Goal: Information Seeking & Learning: Learn about a topic

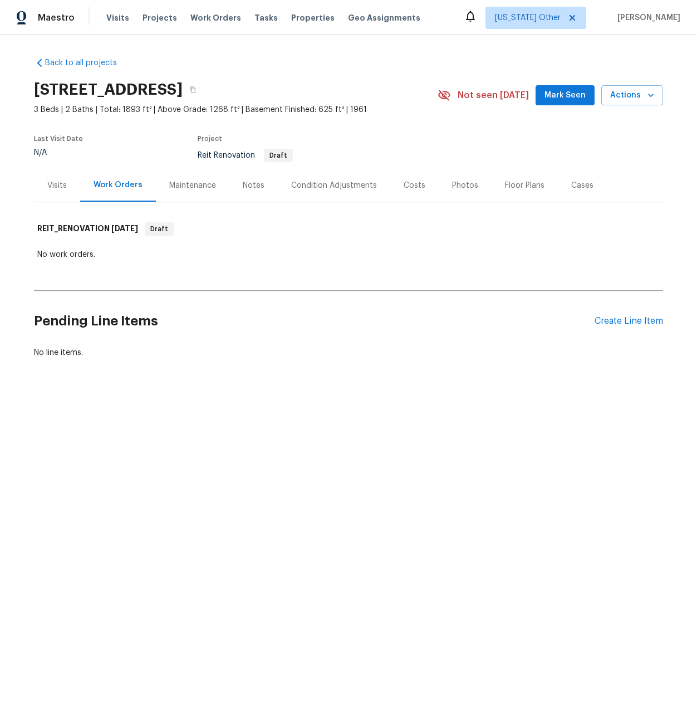
click at [55, 184] on div "Visits" at bounding box center [56, 185] width 19 height 11
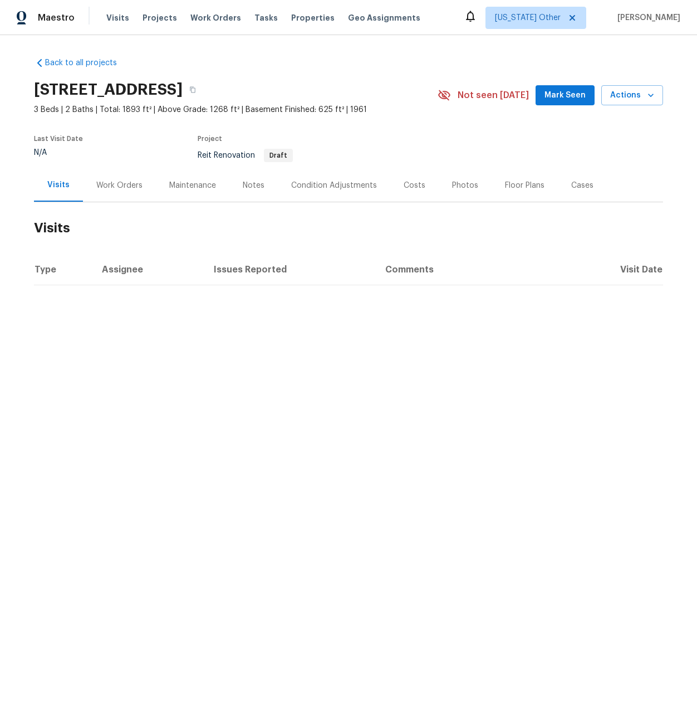
click at [109, 188] on div "Work Orders" at bounding box center [119, 185] width 46 height 11
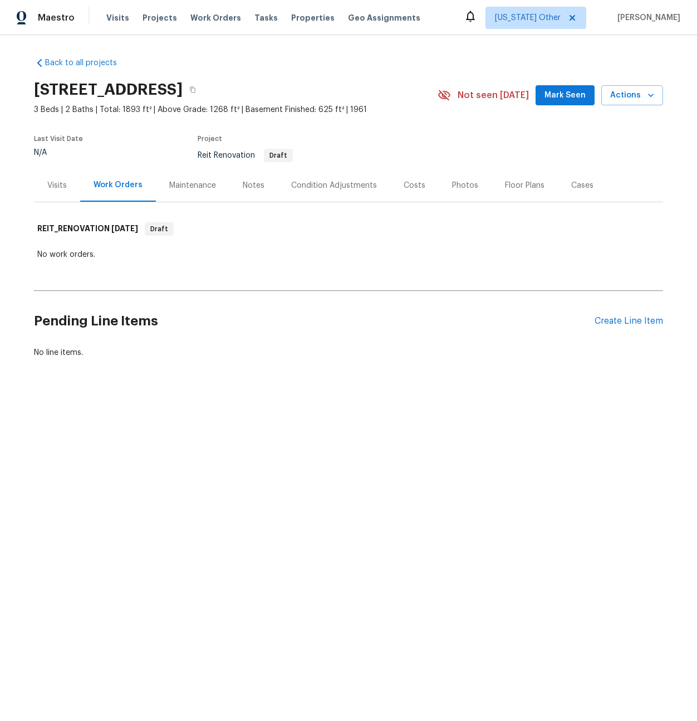
click at [183, 183] on div "Maintenance" at bounding box center [192, 185] width 47 height 11
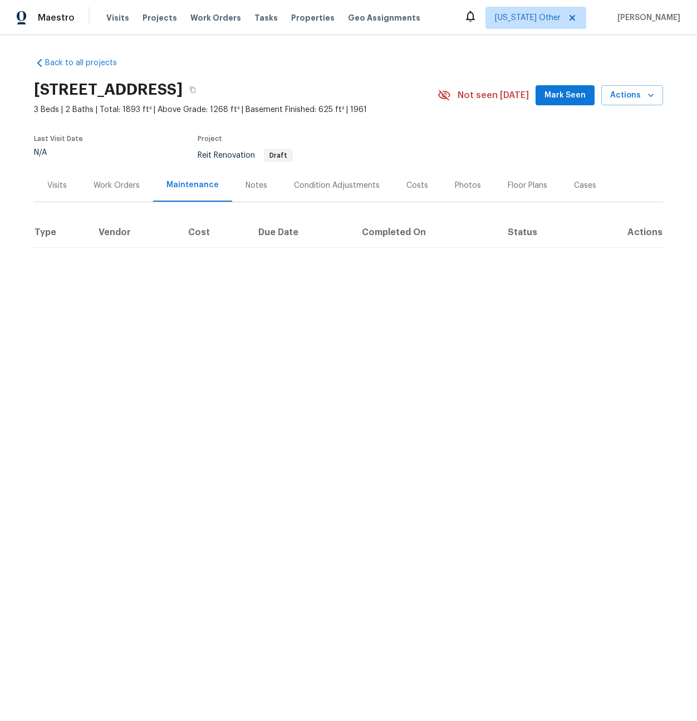
click at [256, 184] on div "Notes" at bounding box center [257, 185] width 22 height 11
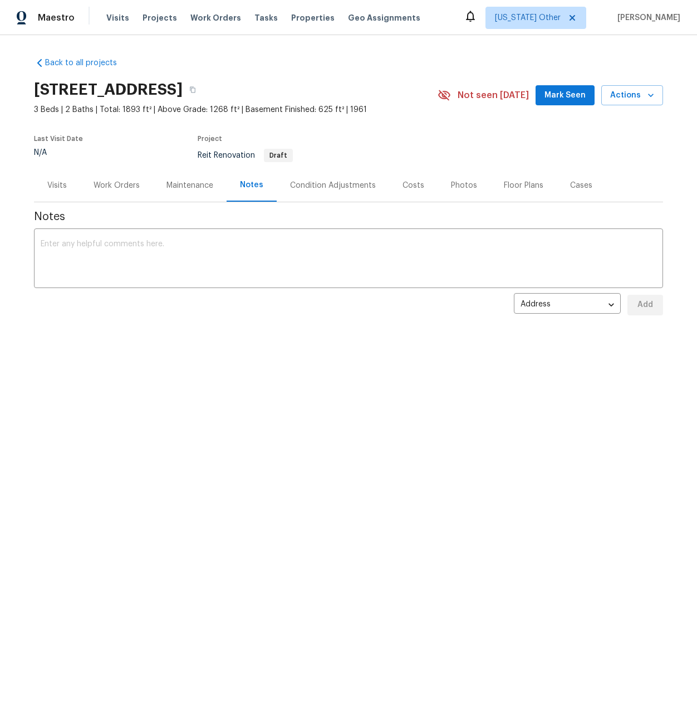
click at [305, 184] on div "Condition Adjustments" at bounding box center [333, 185] width 86 height 11
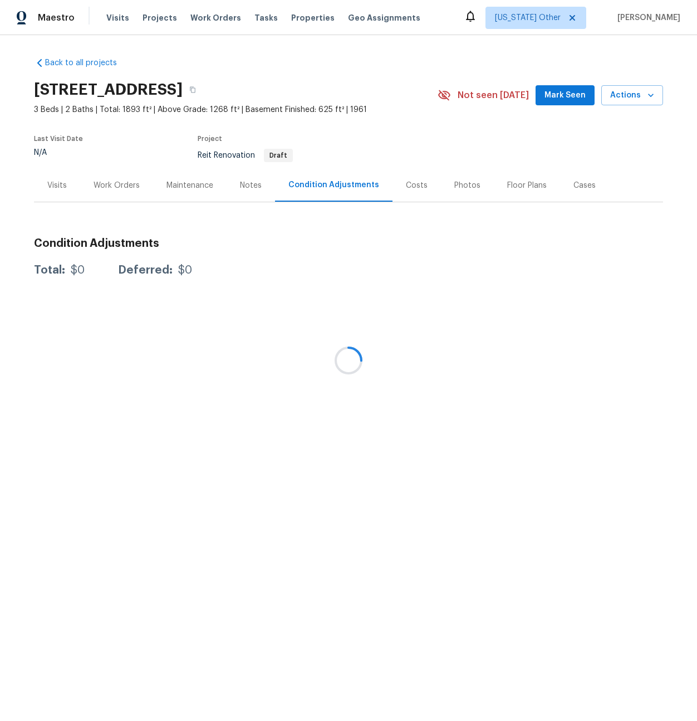
click at [412, 187] on div at bounding box center [348, 360] width 697 height 721
click at [411, 186] on div "Costs" at bounding box center [417, 185] width 22 height 11
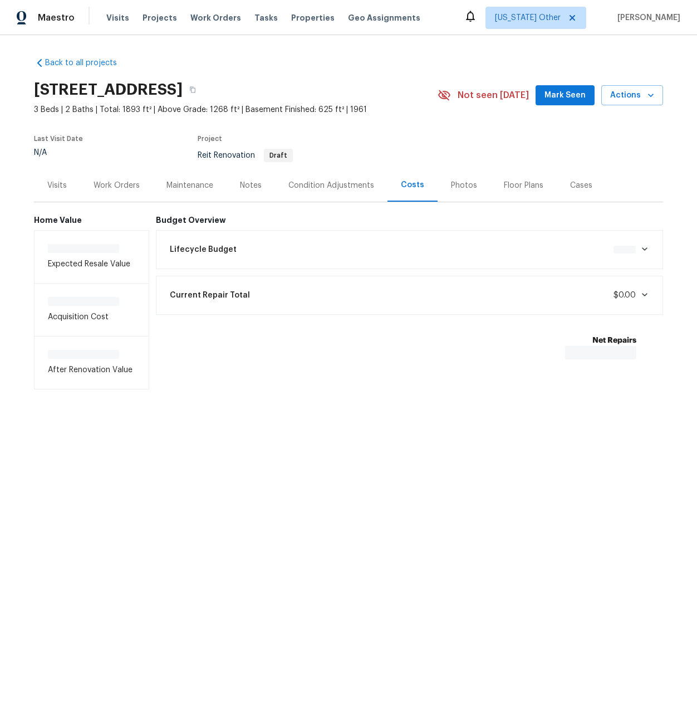
click at [452, 182] on div "Photos" at bounding box center [464, 185] width 26 height 11
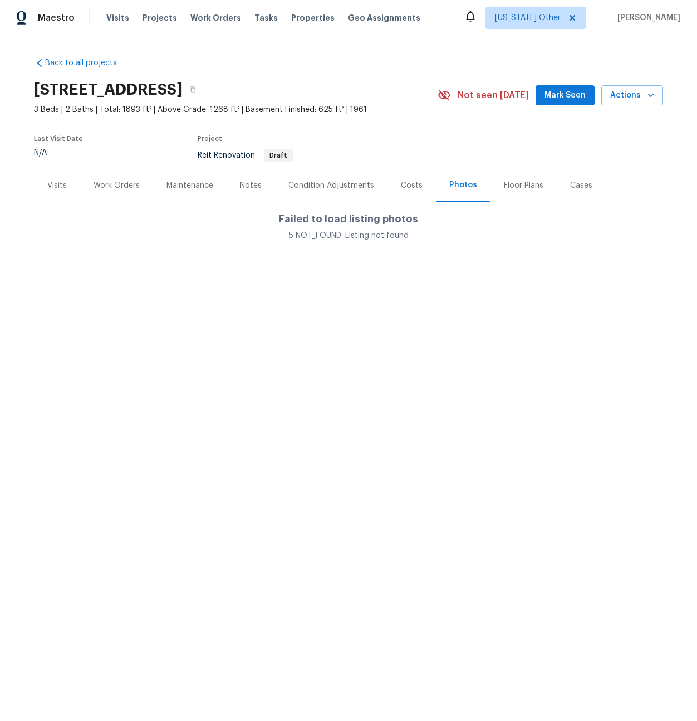
click at [514, 186] on div "Floor Plans" at bounding box center [524, 185] width 40 height 11
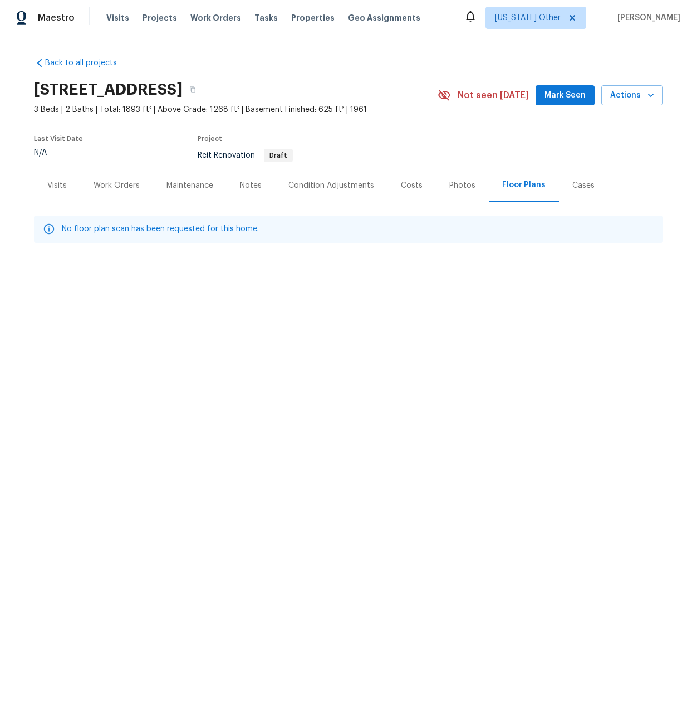
click at [578, 186] on div "Cases" at bounding box center [584, 185] width 22 height 11
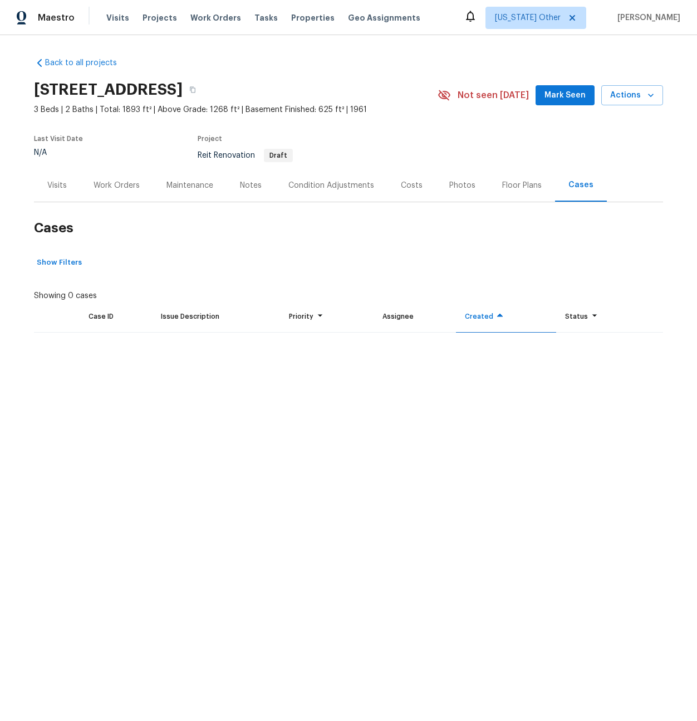
click at [63, 186] on div "Visits" at bounding box center [56, 185] width 19 height 11
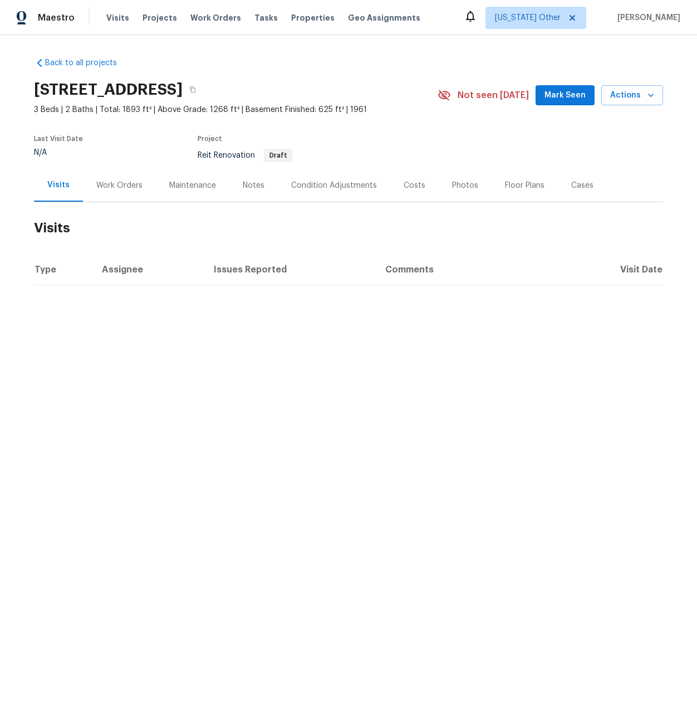
click at [107, 177] on div "Work Orders" at bounding box center [119, 185] width 73 height 33
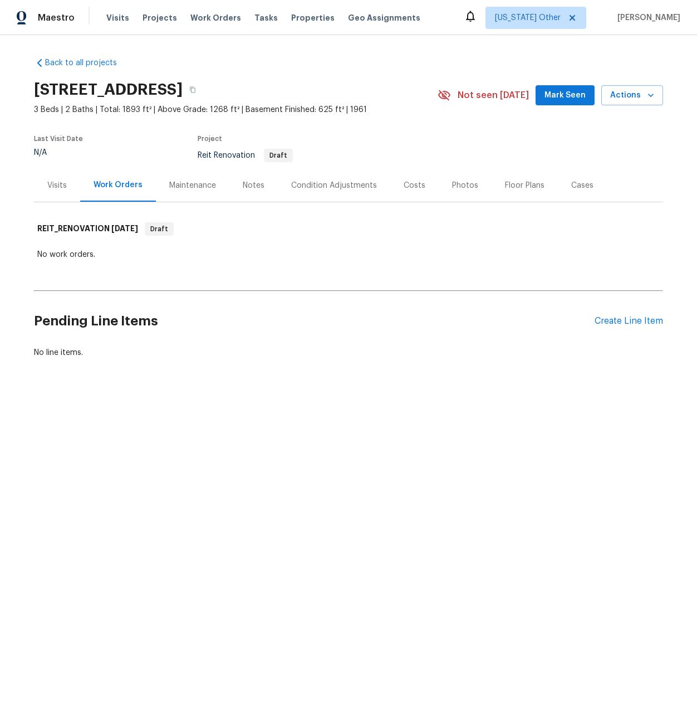
click at [174, 184] on div "Maintenance" at bounding box center [192, 185] width 47 height 11
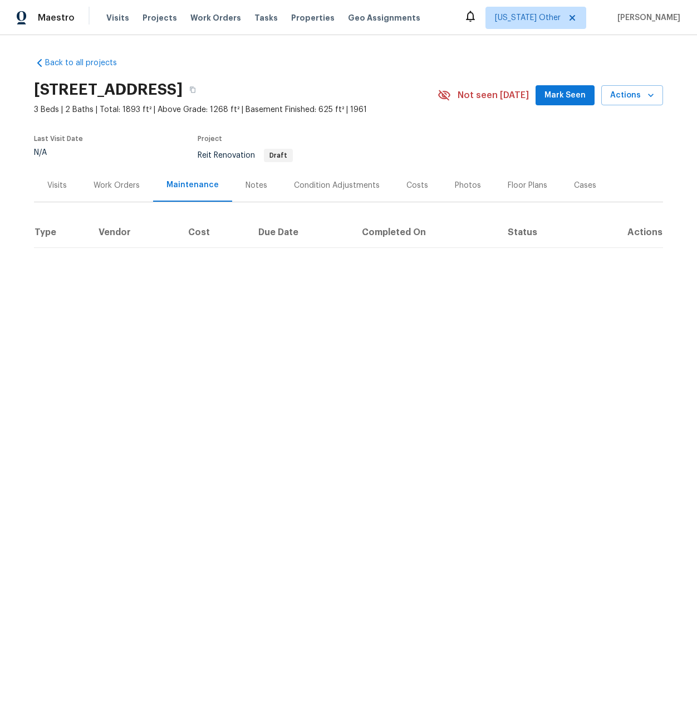
click at [260, 189] on div "Notes" at bounding box center [257, 185] width 22 height 11
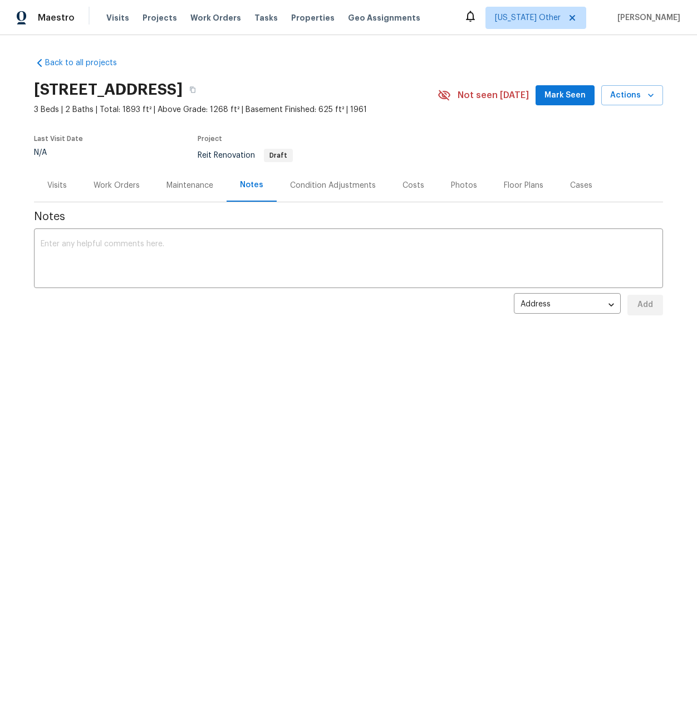
click at [322, 191] on div "Condition Adjustments" at bounding box center [333, 185] width 113 height 33
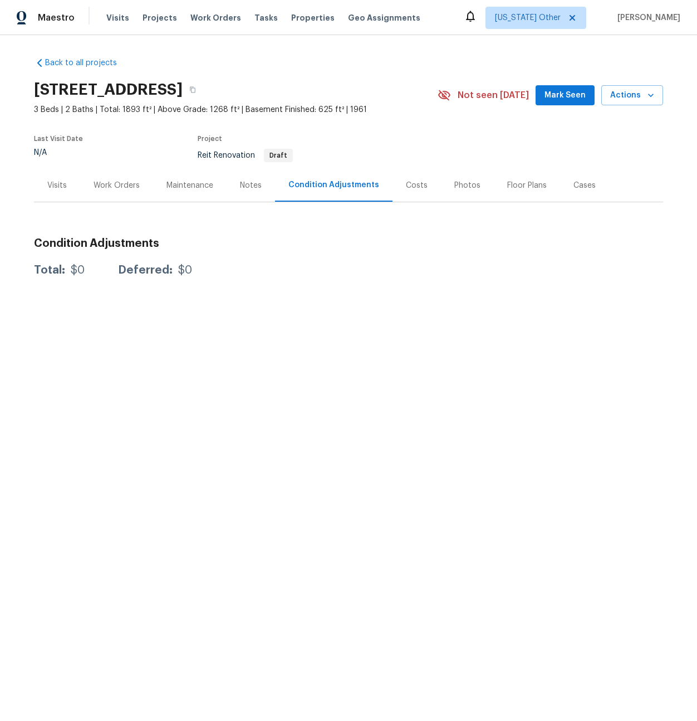
click at [410, 189] on div "Costs" at bounding box center [417, 185] width 22 height 11
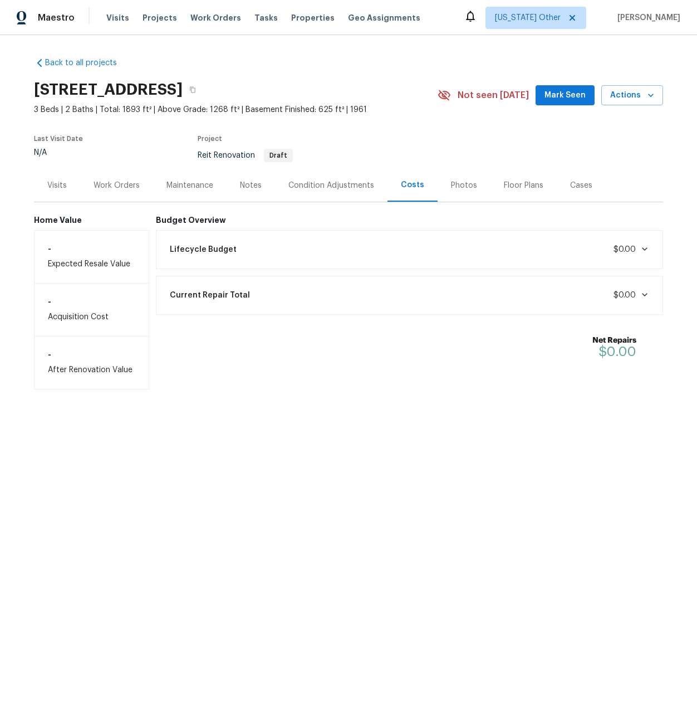
click at [56, 188] on div "Visits" at bounding box center [56, 185] width 19 height 11
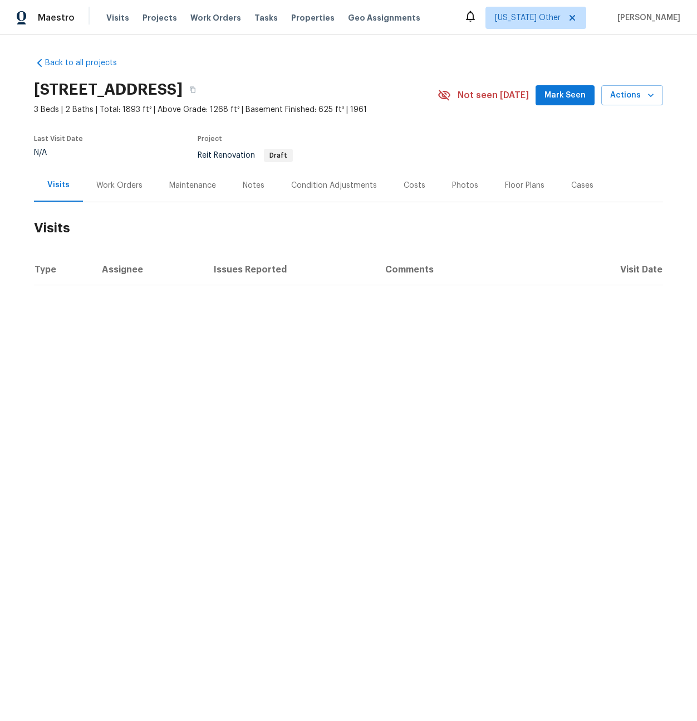
click at [101, 185] on div "Work Orders" at bounding box center [119, 185] width 46 height 11
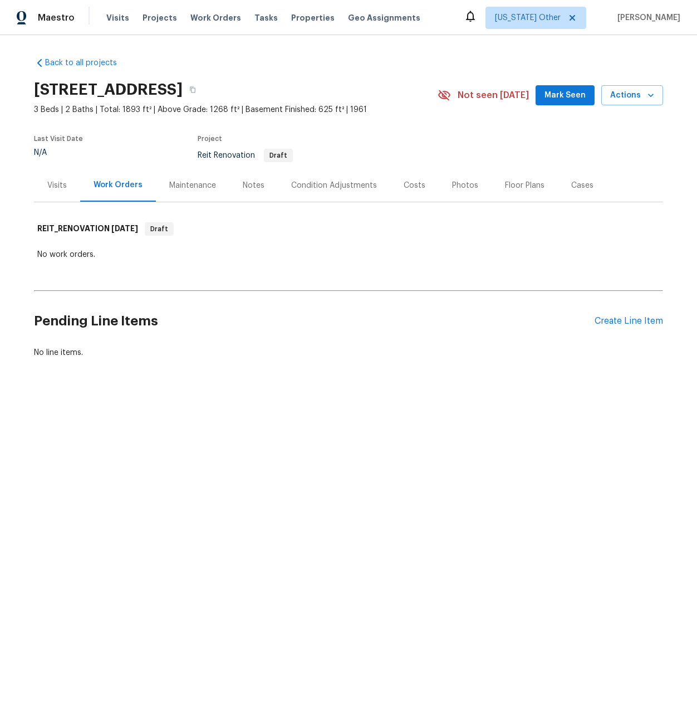
click at [186, 185] on div "Maintenance" at bounding box center [192, 185] width 47 height 11
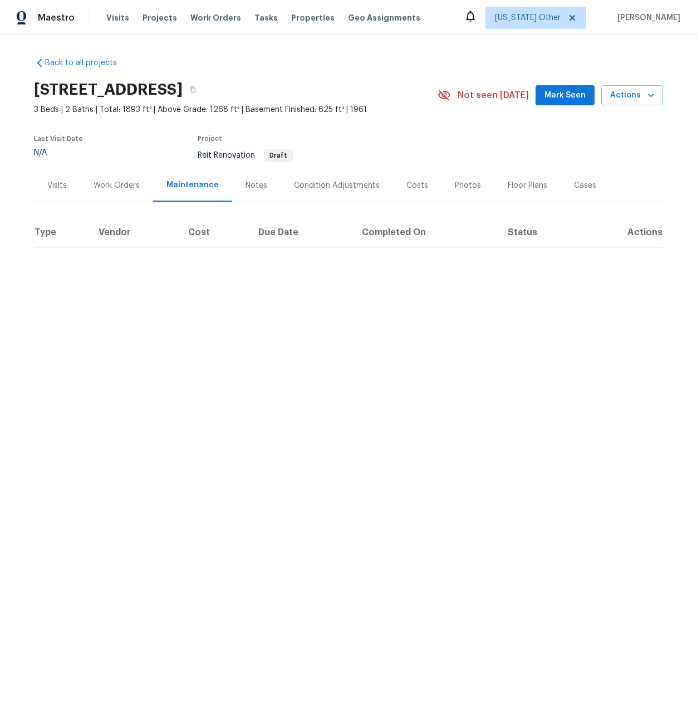
click at [263, 188] on div "Notes" at bounding box center [256, 185] width 48 height 33
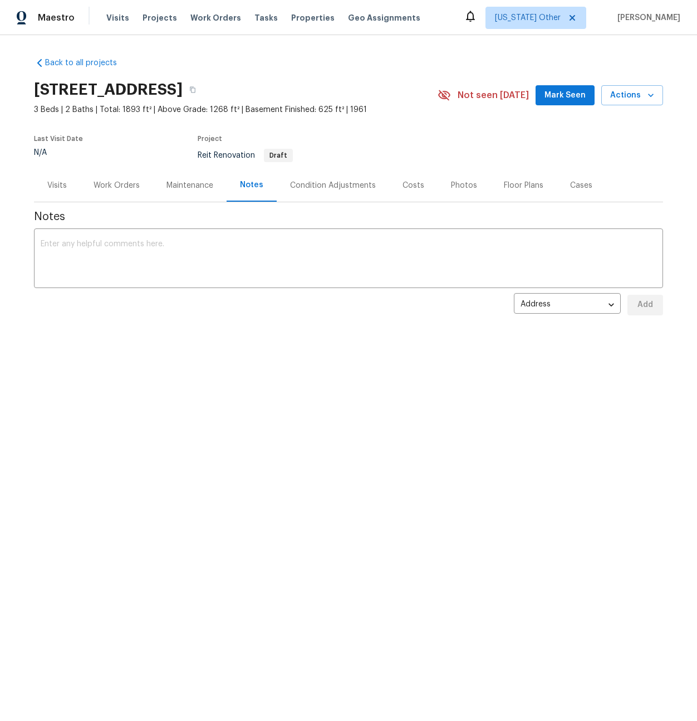
click at [340, 186] on div "Condition Adjustments" at bounding box center [333, 185] width 86 height 11
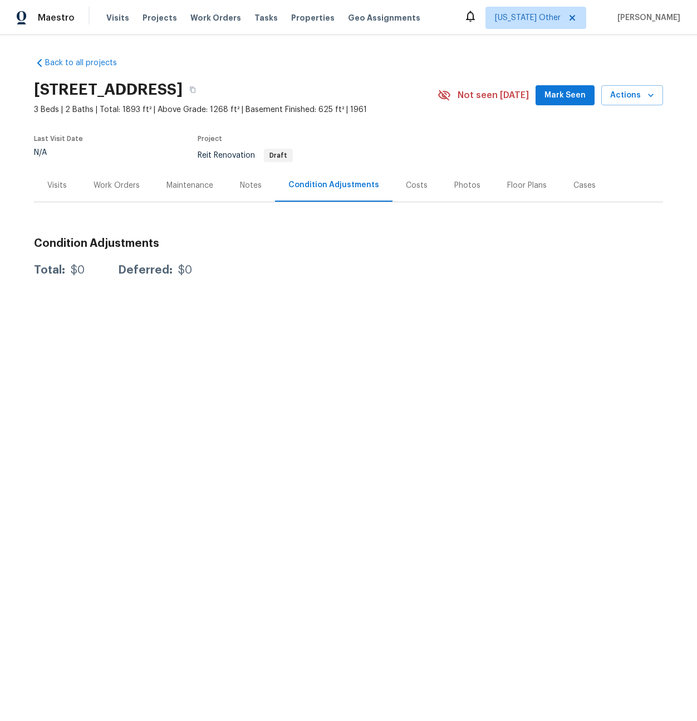
click at [408, 189] on div "Costs" at bounding box center [417, 185] width 22 height 11
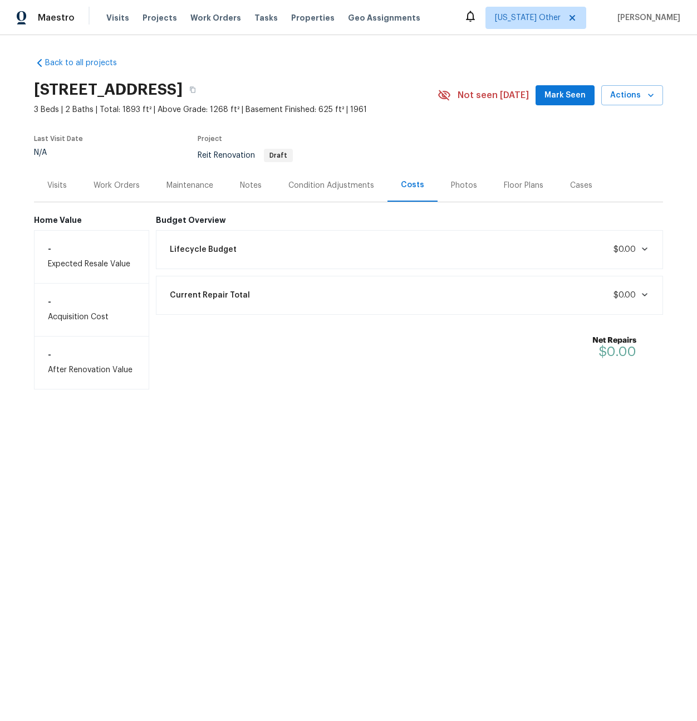
click at [461, 182] on div "Photos" at bounding box center [464, 185] width 26 height 11
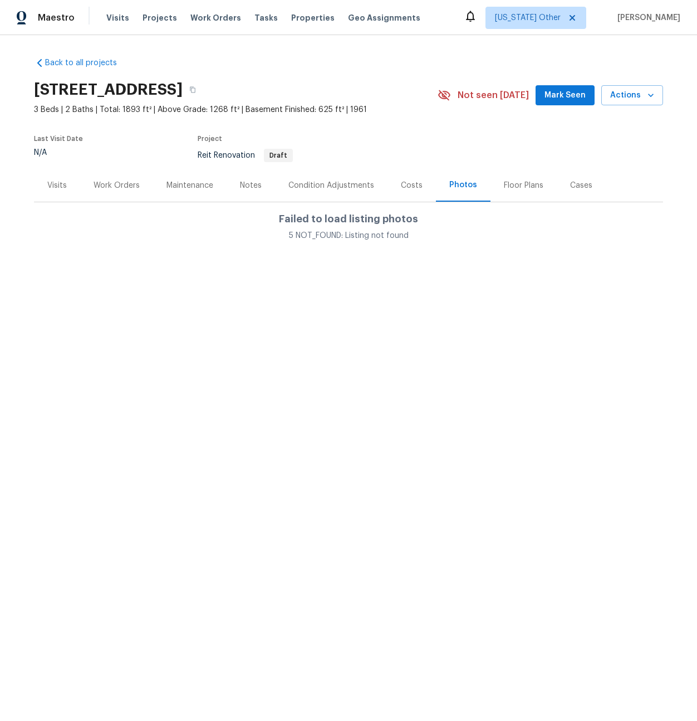
click at [513, 176] on div "Floor Plans" at bounding box center [524, 185] width 66 height 33
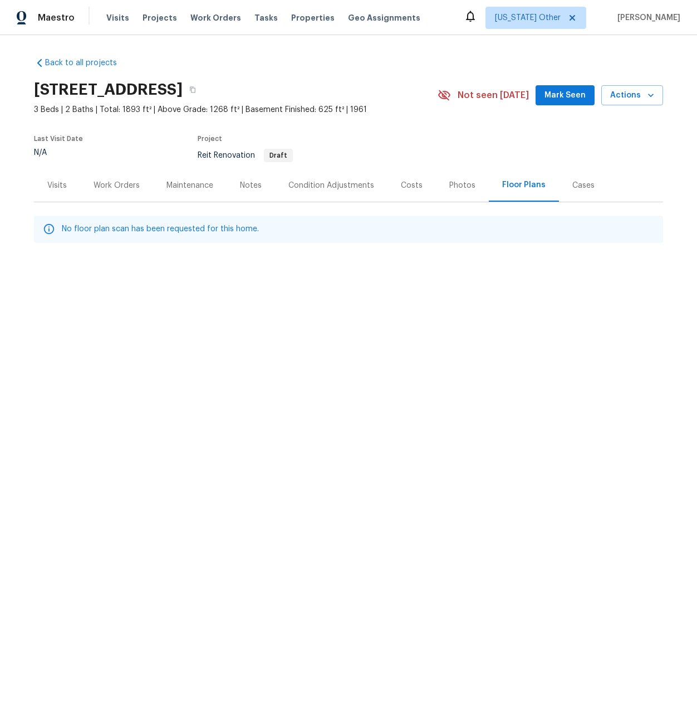
click at [573, 182] on div "Cases" at bounding box center [584, 185] width 22 height 11
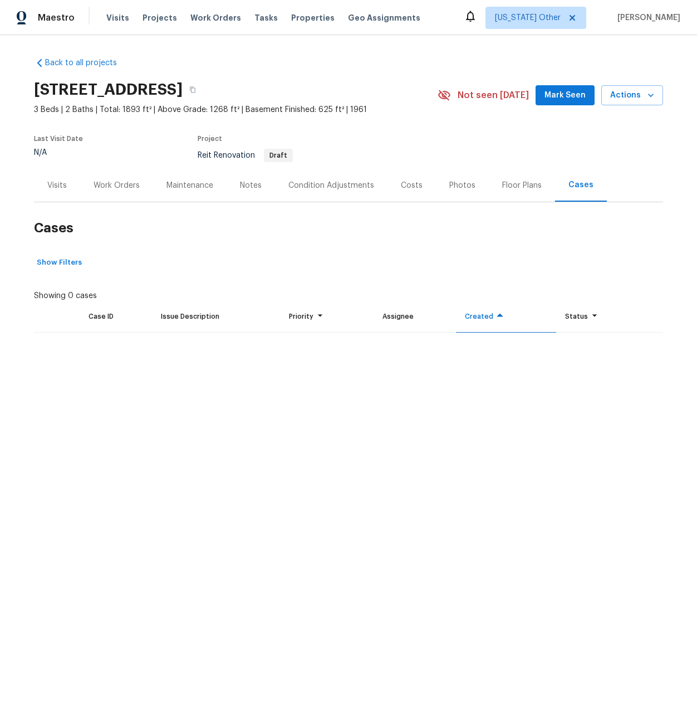
click at [61, 182] on div "Visits" at bounding box center [56, 185] width 19 height 11
